Goal: Task Accomplishment & Management: Use online tool/utility

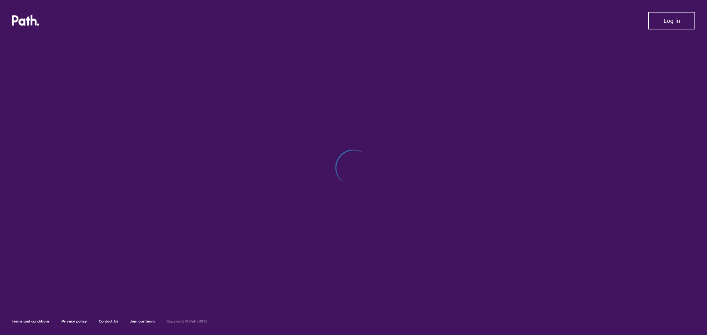
click at [681, 17] on button "Log in" at bounding box center [671, 21] width 47 height 18
click at [673, 19] on span "Log out" at bounding box center [672, 20] width 20 height 7
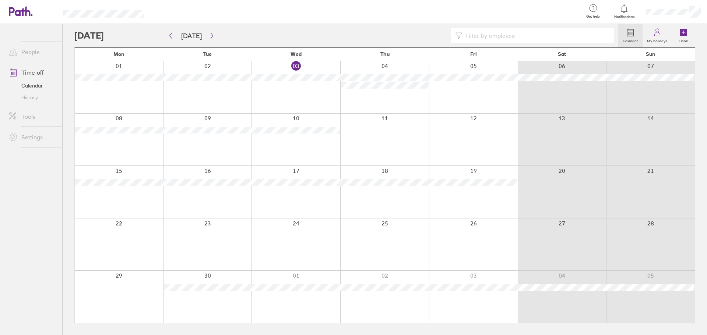
click at [205, 162] on div at bounding box center [207, 140] width 89 height 52
